Goal: Information Seeking & Learning: Learn about a topic

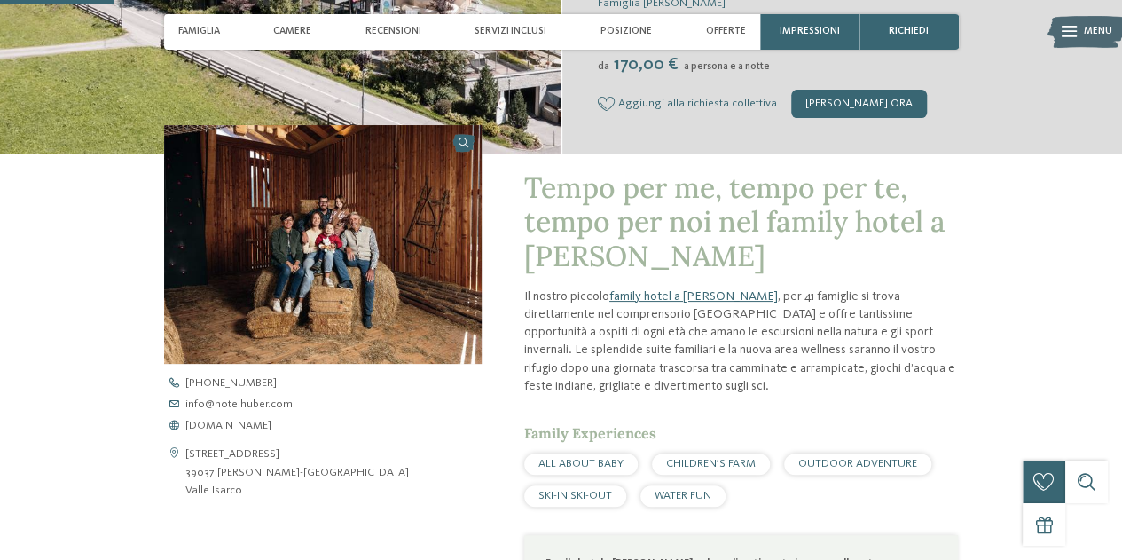
scroll to position [266, 0]
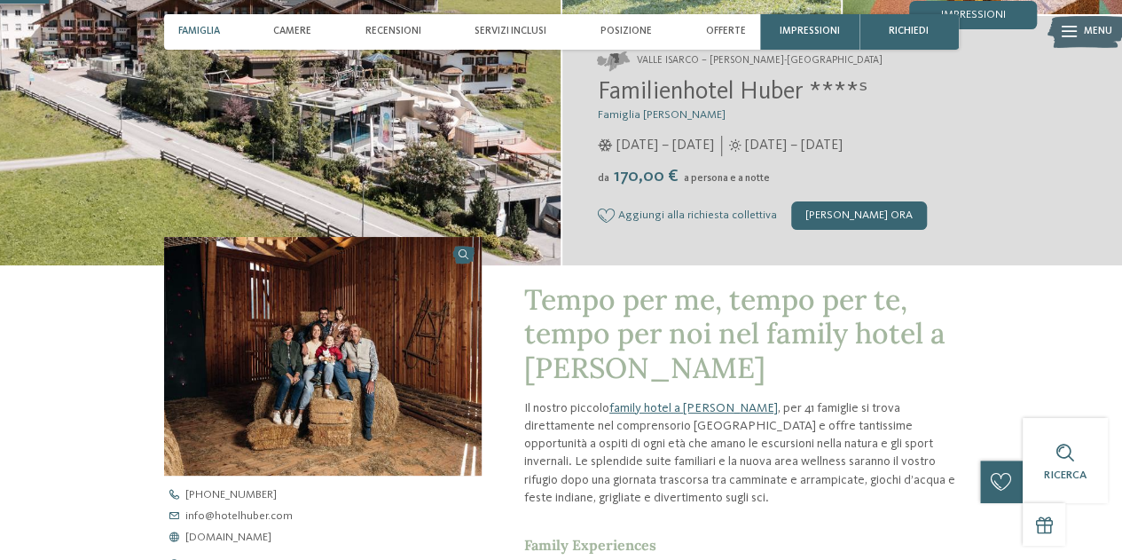
click at [207, 27] on span "Famiglia" at bounding box center [199, 32] width 42 height 12
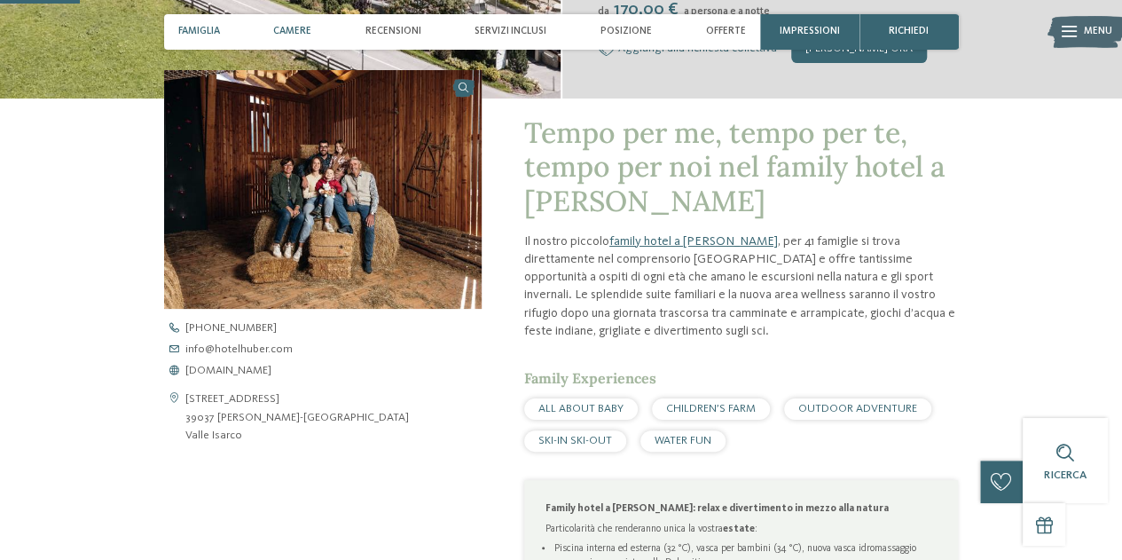
click at [311, 26] on span "Camere" at bounding box center [292, 32] width 38 height 12
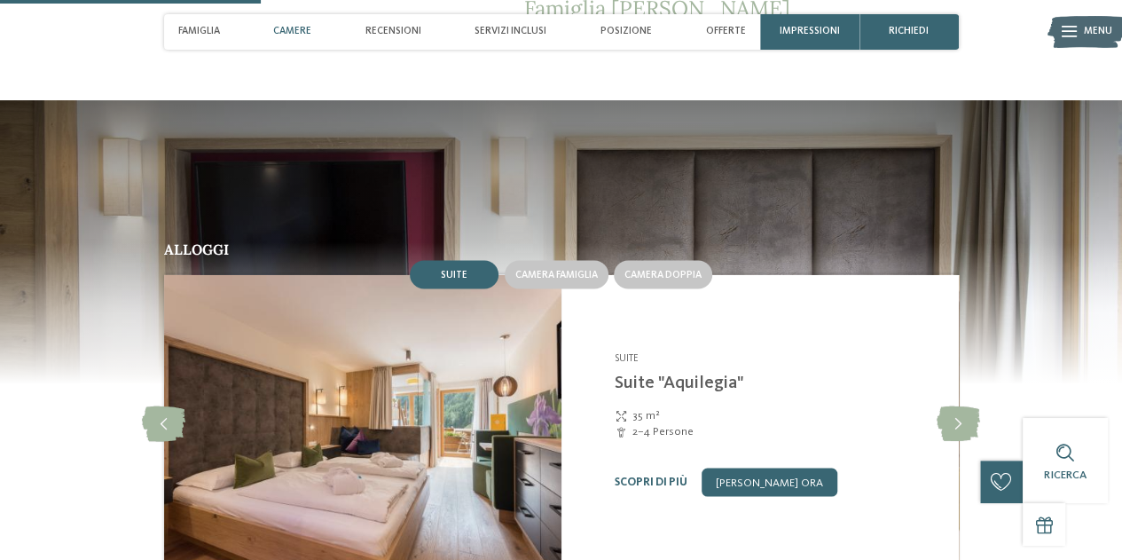
scroll to position [1416, 0]
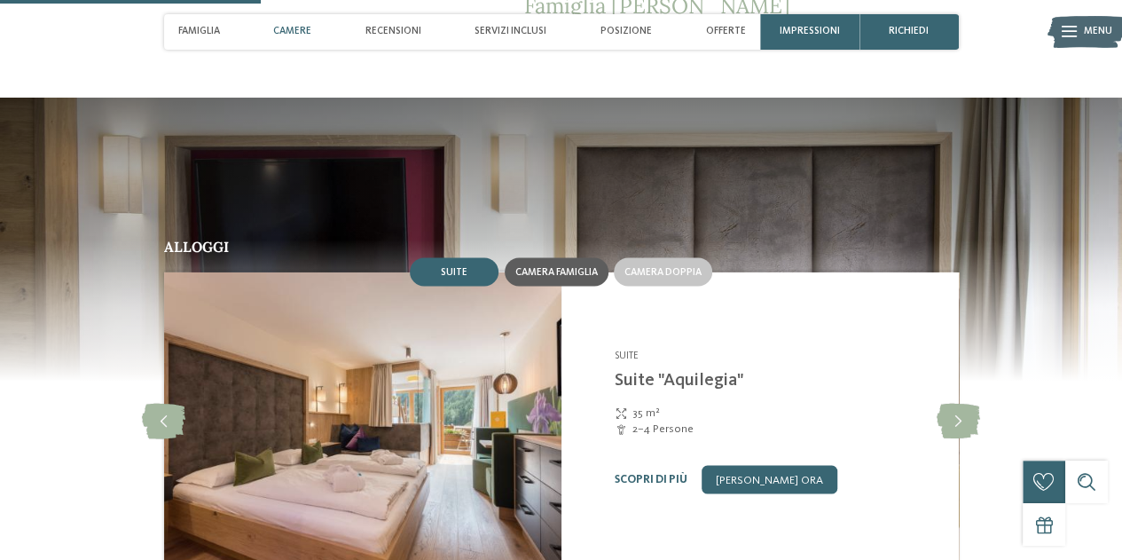
click at [551, 272] on span "Camera famiglia" at bounding box center [556, 271] width 82 height 11
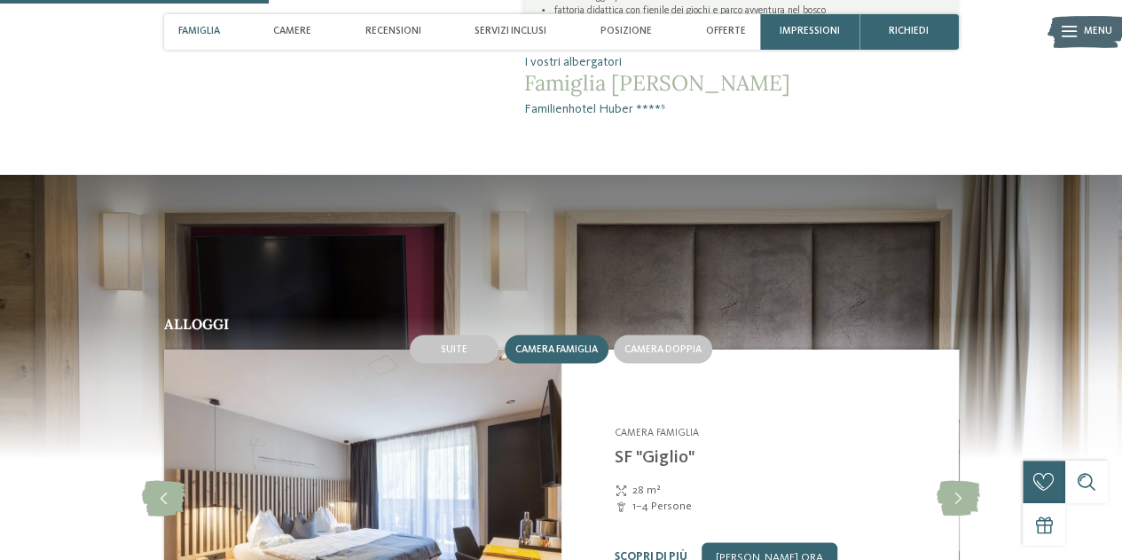
scroll to position [1327, 0]
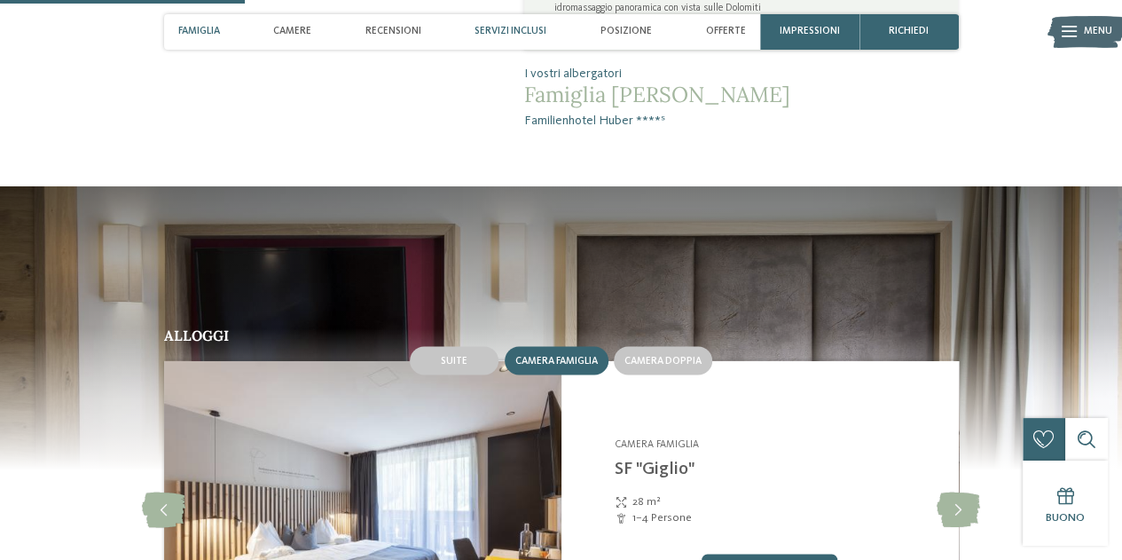
click at [513, 33] on span "Servizi inclusi" at bounding box center [510, 32] width 72 height 12
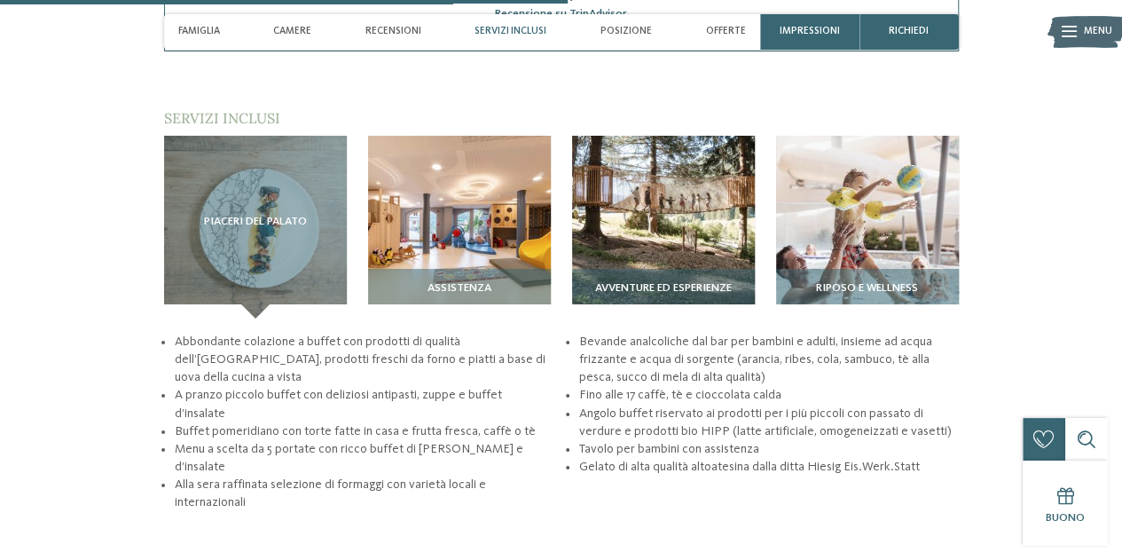
scroll to position [3077, 0]
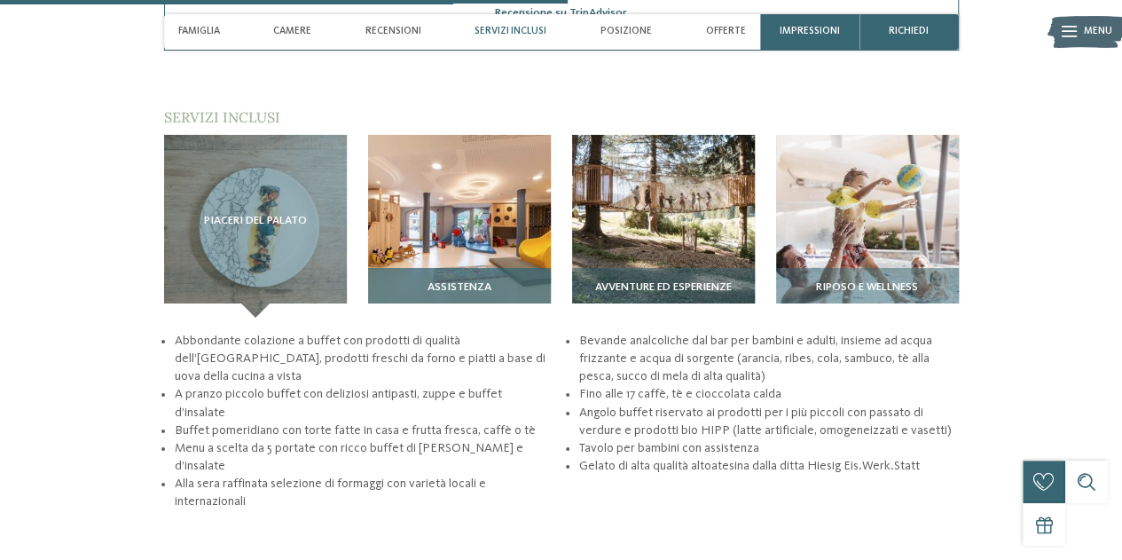
click at [456, 210] on img at bounding box center [459, 226] width 183 height 183
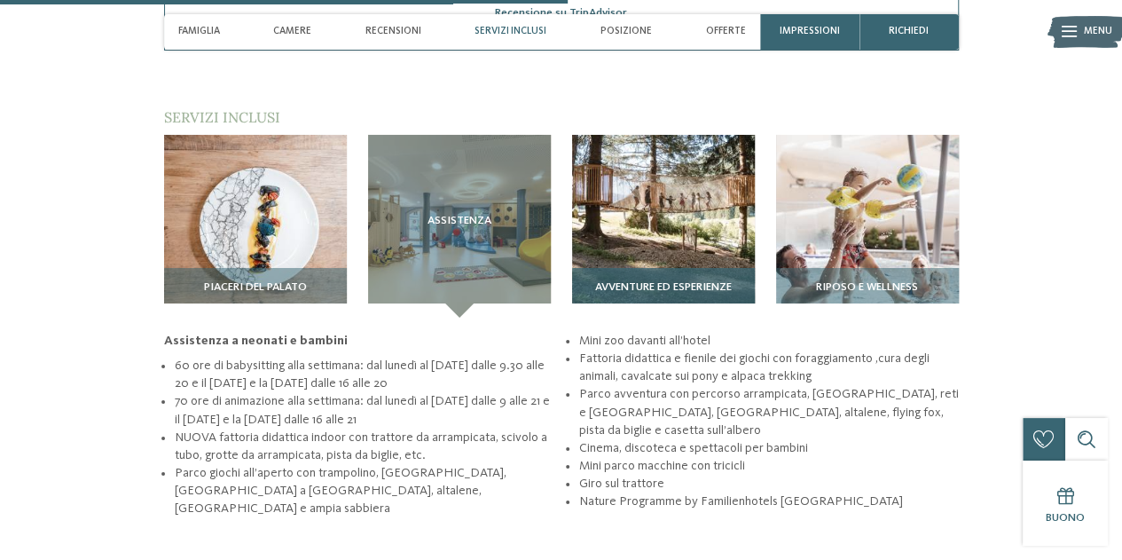
click at [669, 185] on img at bounding box center [663, 226] width 183 height 183
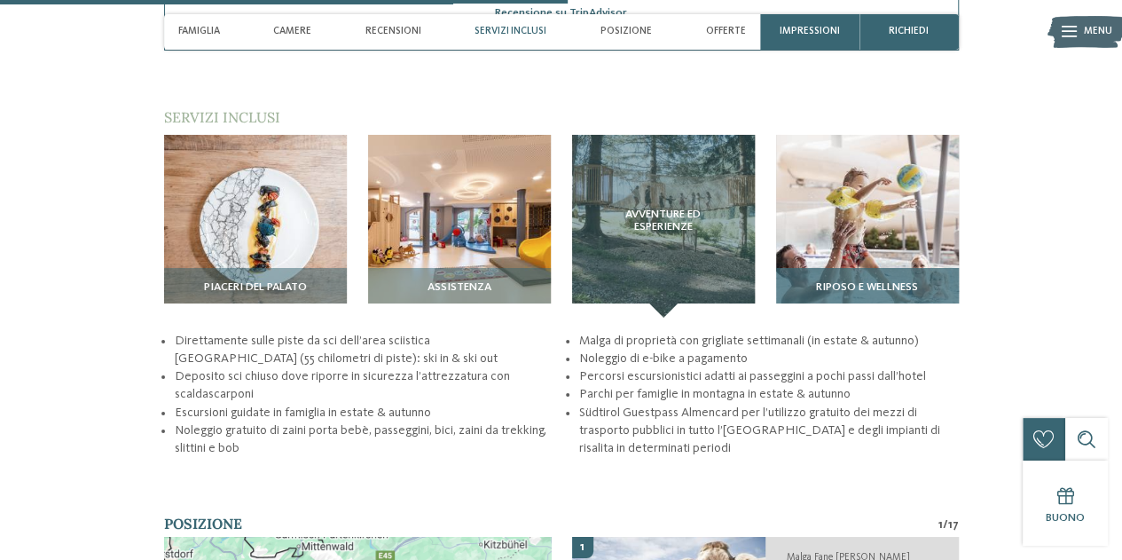
click at [880, 192] on img at bounding box center [867, 226] width 183 height 183
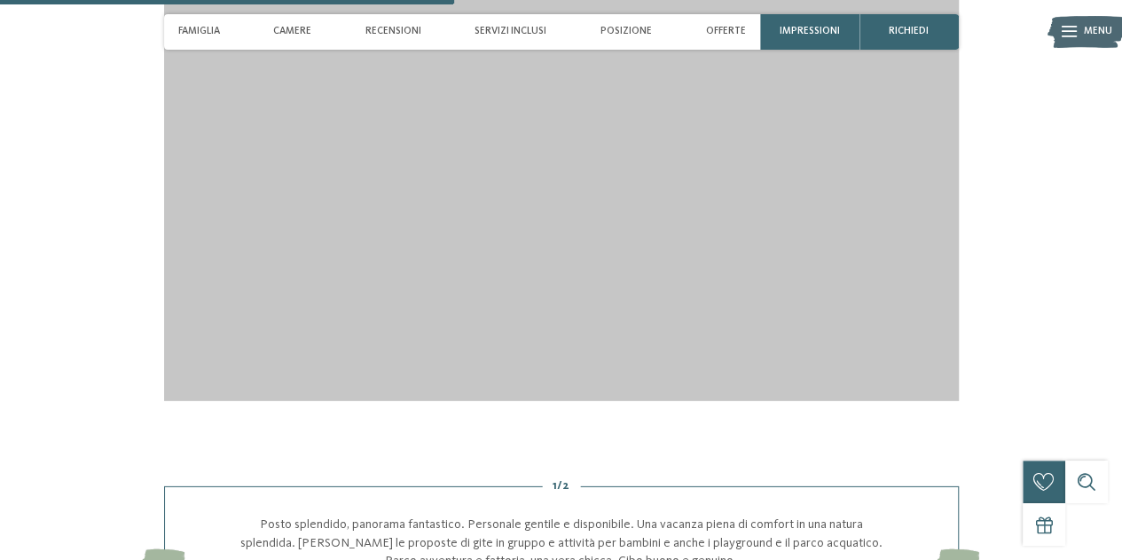
scroll to position [2456, 0]
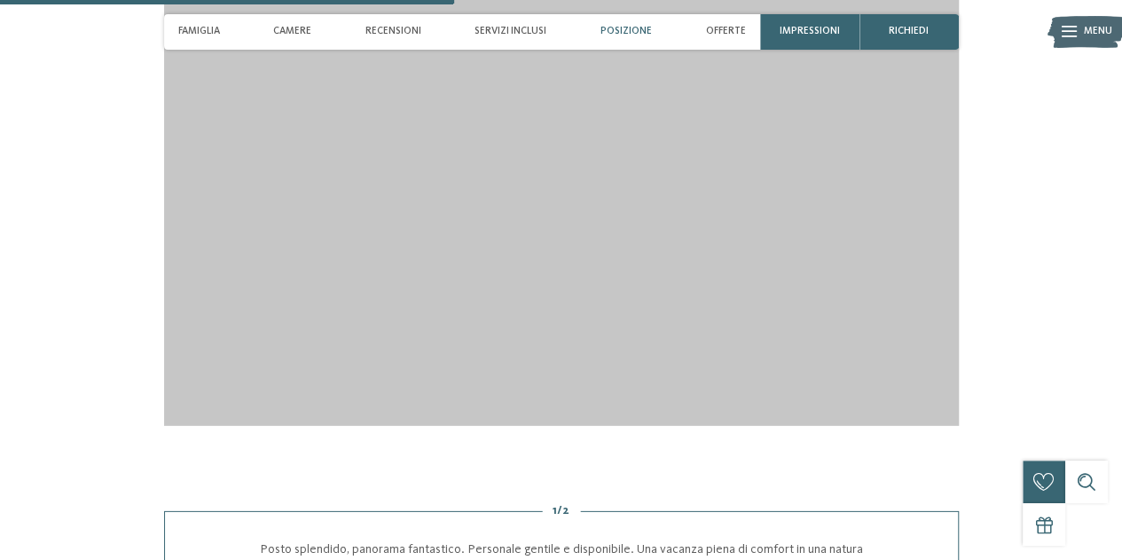
click at [632, 35] on span "Posizione" at bounding box center [625, 32] width 51 height 12
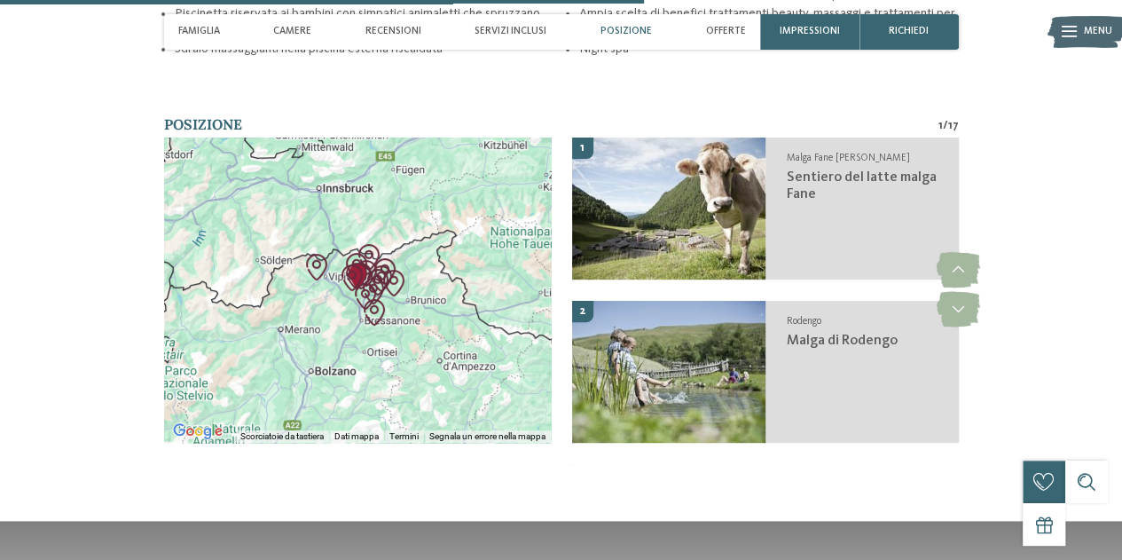
scroll to position [3482, 0]
